Goal: Task Accomplishment & Management: Use online tool/utility

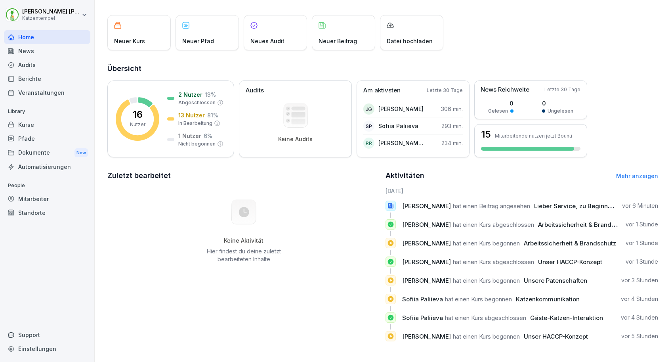
scroll to position [37, 0]
click at [622, 174] on link "Mehr anzeigen" at bounding box center [637, 175] width 42 height 7
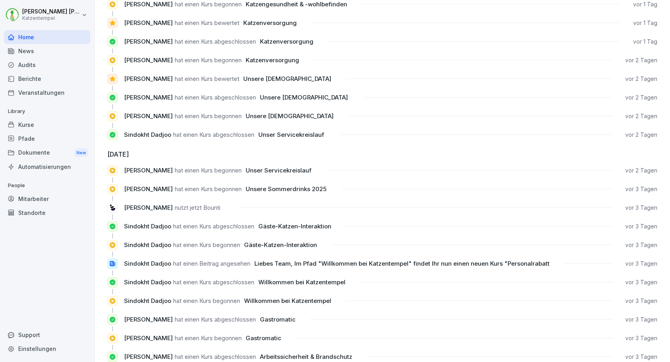
scroll to position [610, 0]
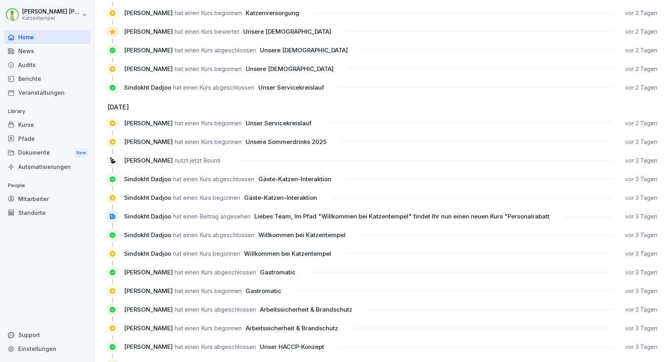
click at [36, 78] on div "Berichte" at bounding box center [47, 79] width 86 height 14
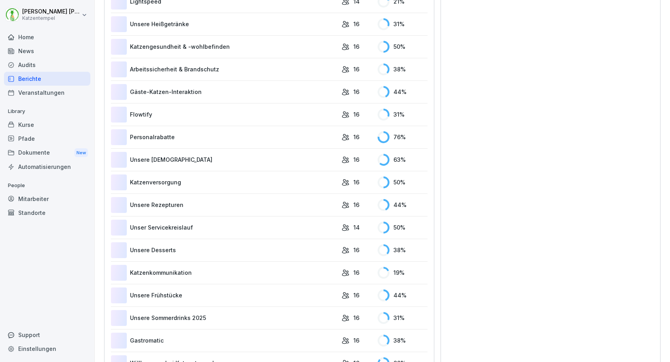
scroll to position [49, 0]
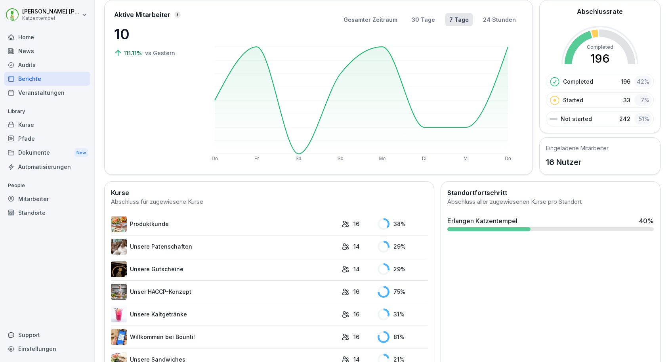
click at [32, 127] on div "Kurse" at bounding box center [47, 125] width 86 height 14
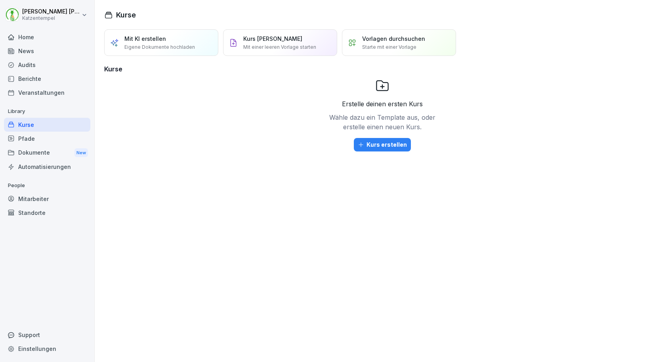
click at [27, 150] on div "Dokumente New" at bounding box center [47, 152] width 86 height 15
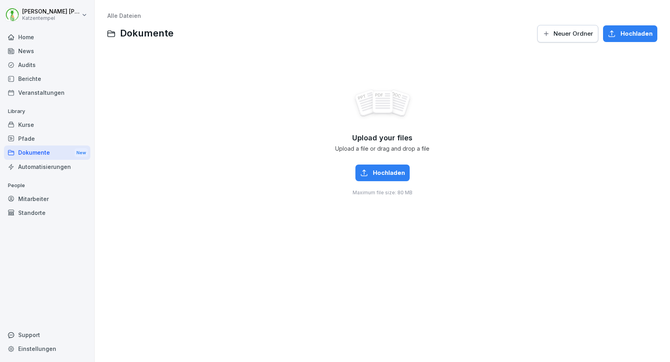
click at [29, 196] on div "Mitarbeiter" at bounding box center [47, 199] width 86 height 14
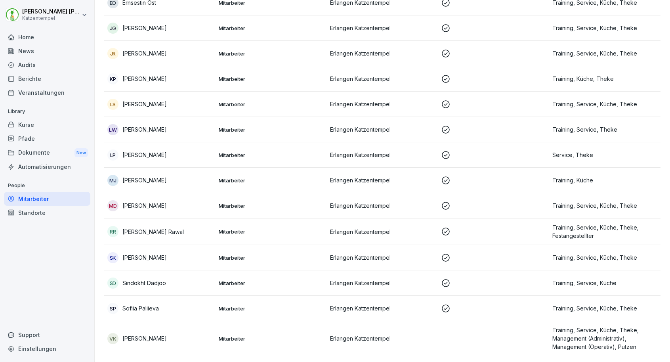
scroll to position [157, 0]
click at [61, 73] on div "Berichte" at bounding box center [47, 79] width 86 height 14
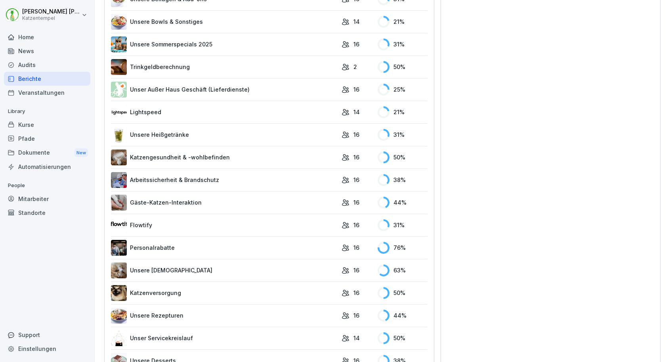
scroll to position [280, 0]
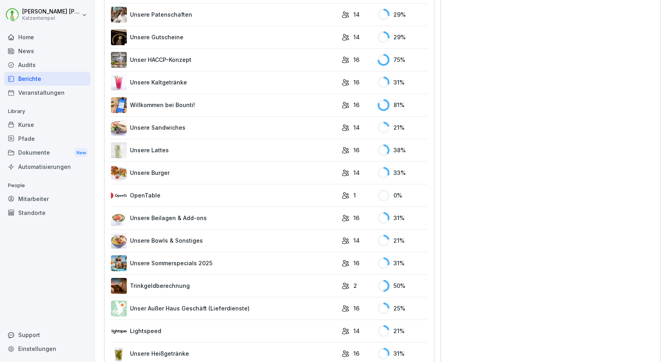
click at [279, 147] on link "Unsere Lattes" at bounding box center [224, 150] width 227 height 16
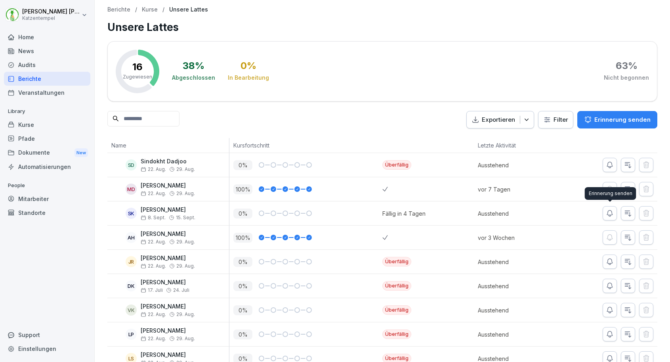
click at [611, 213] on icon "button" at bounding box center [610, 213] width 8 height 8
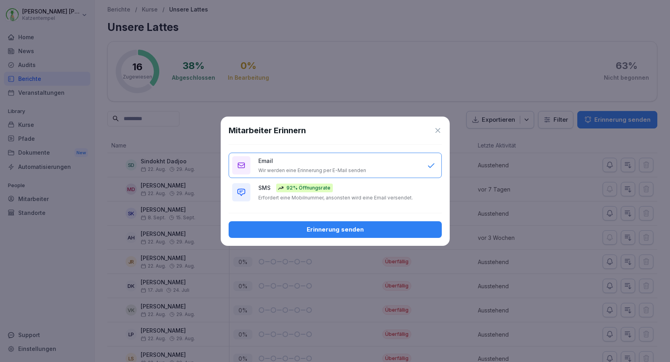
click at [376, 194] on p "Erfordert eine Mobilnummer, ansonsten wird eine Email versendet." at bounding box center [335, 197] width 154 height 6
click at [372, 233] on div "Erinnerung senden" at bounding box center [335, 229] width 200 height 9
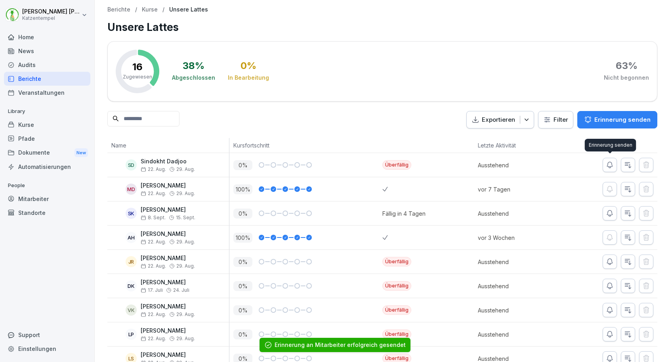
click at [606, 164] on icon "button" at bounding box center [610, 165] width 8 height 8
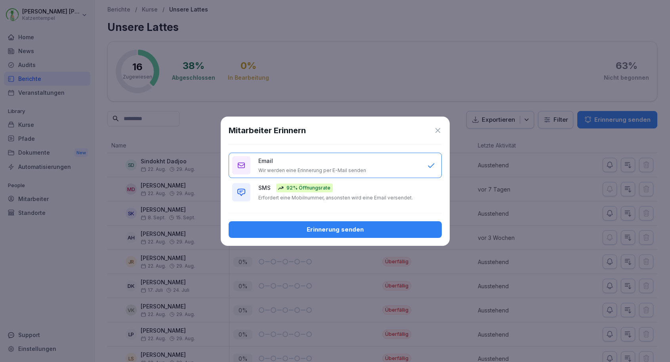
click at [411, 201] on button "SMS 92% Öffnungsrate Erfordert eine Mobilnummer, ansonsten wird eine Email vers…" at bounding box center [335, 191] width 213 height 25
click at [412, 231] on div "Erinnerung senden" at bounding box center [335, 229] width 200 height 9
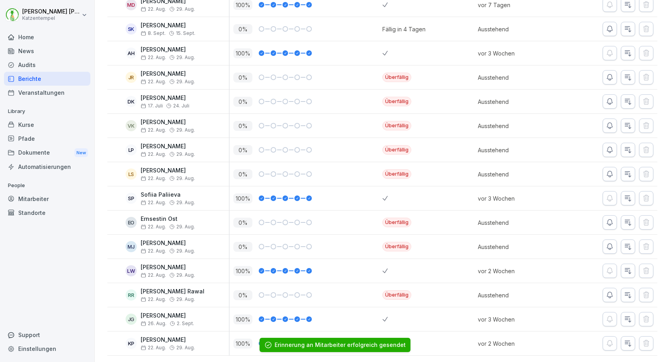
scroll to position [184, 0]
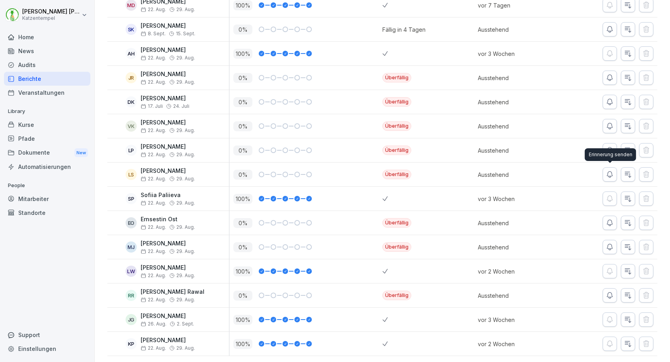
click at [607, 173] on icon "button" at bounding box center [610, 174] width 8 height 8
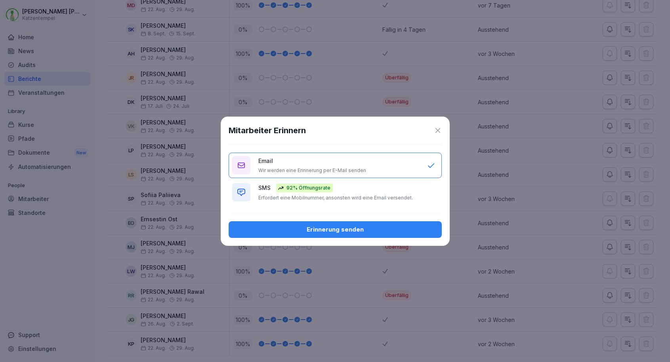
click at [376, 196] on p "Erfordert eine Mobilnummer, ansonsten wird eine Email versendet." at bounding box center [335, 197] width 154 height 6
click at [373, 229] on div "Erinnerung senden" at bounding box center [335, 229] width 200 height 9
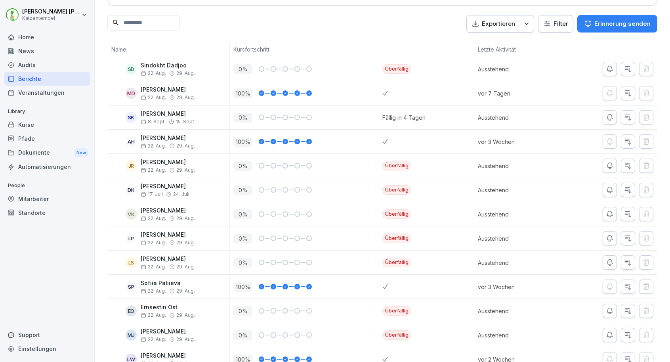
scroll to position [95, 0]
click at [605, 27] on p "Erinnerung senden" at bounding box center [622, 24] width 56 height 9
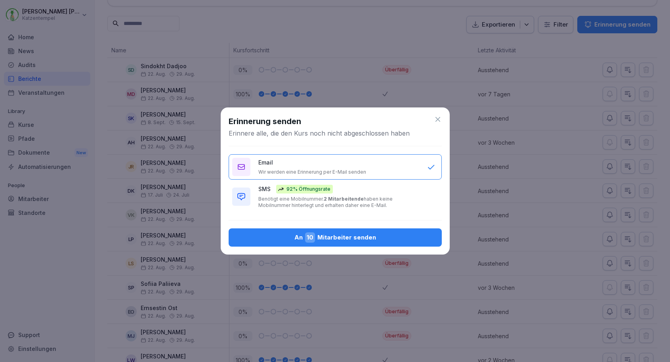
click at [367, 205] on p "Benötigt eine Mobilnummer. 2 Mitarbeitende haben keine Mobilnummer hinterlegt u…" at bounding box center [338, 202] width 161 height 13
click at [361, 238] on div "An 10 Mitarbeiter senden" at bounding box center [335, 237] width 200 height 10
